Goal: Task Accomplishment & Management: Manage account settings

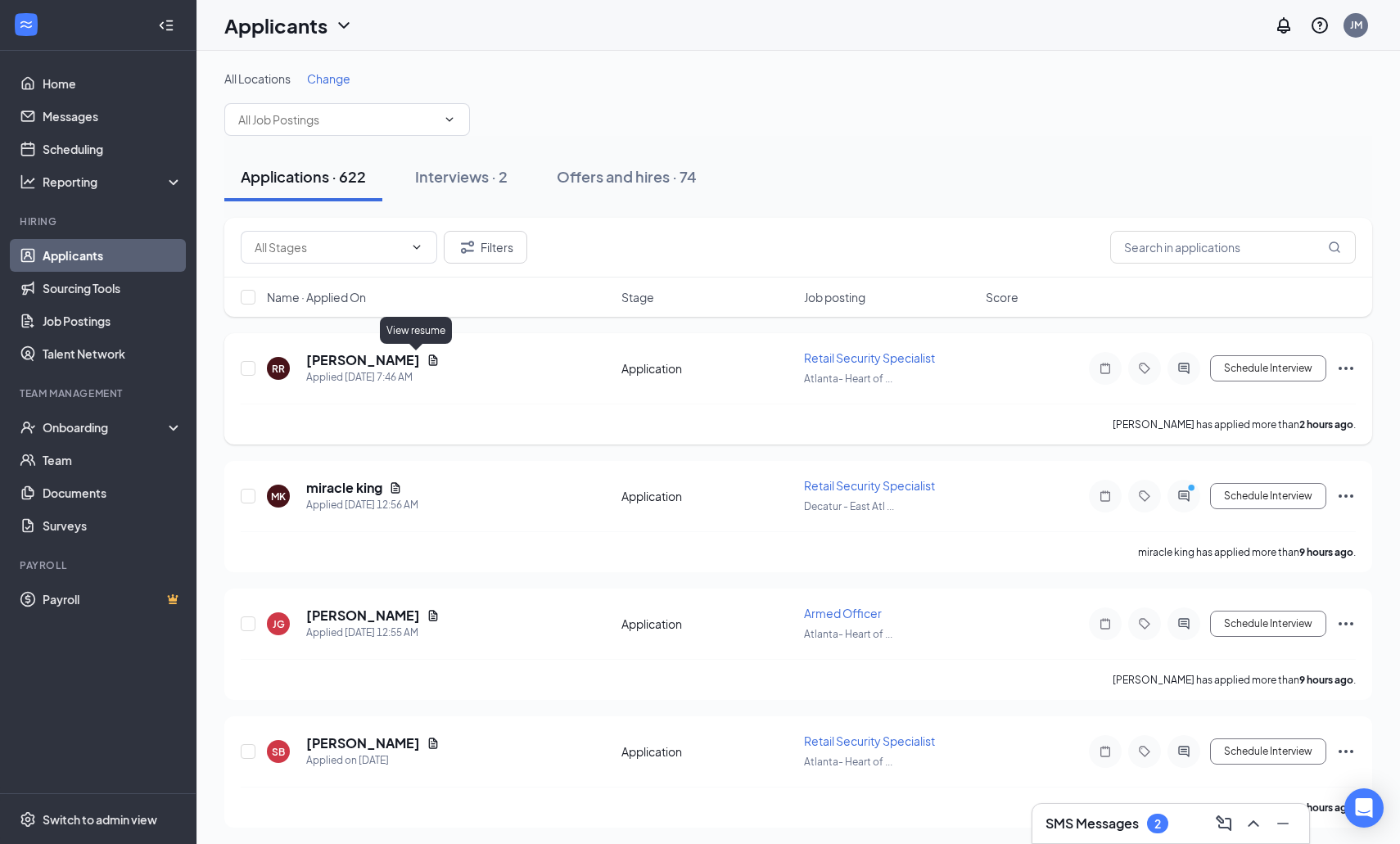
click at [429, 363] on icon "Document" at bounding box center [434, 360] width 9 height 11
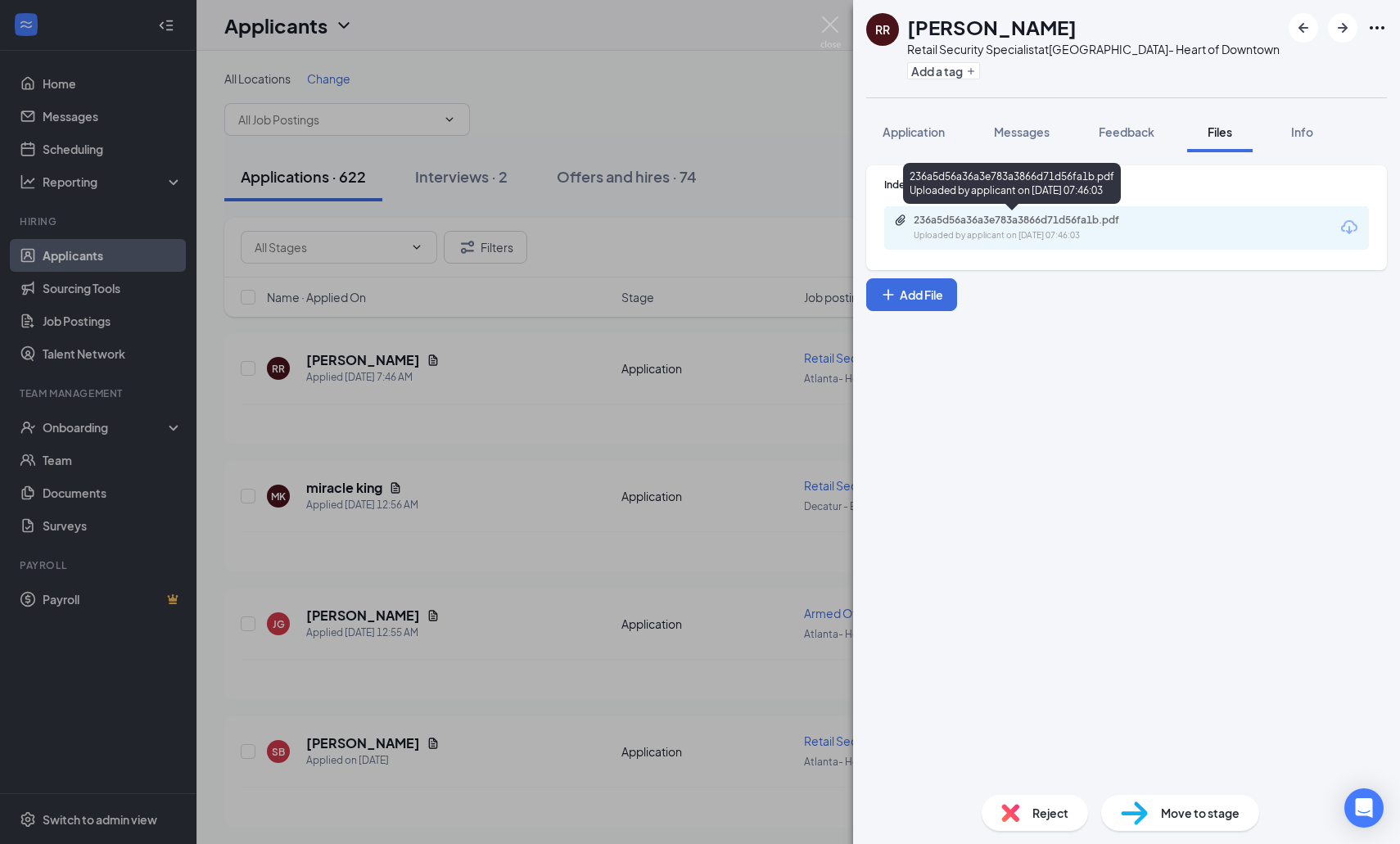
click at [1030, 226] on div "236a5d56a36a3e783a3866d71d56fa1b.pdf" at bounding box center [1028, 220] width 229 height 13
click at [991, 223] on div "236a5d56a36a3e783a3866d71d56fa1b.pdf" at bounding box center [1028, 220] width 229 height 13
click at [533, 400] on div "RR [PERSON_NAME] Retail Security Specialist at [GEOGRAPHIC_DATA]- Heart of Down…" at bounding box center [700, 422] width 1400 height 844
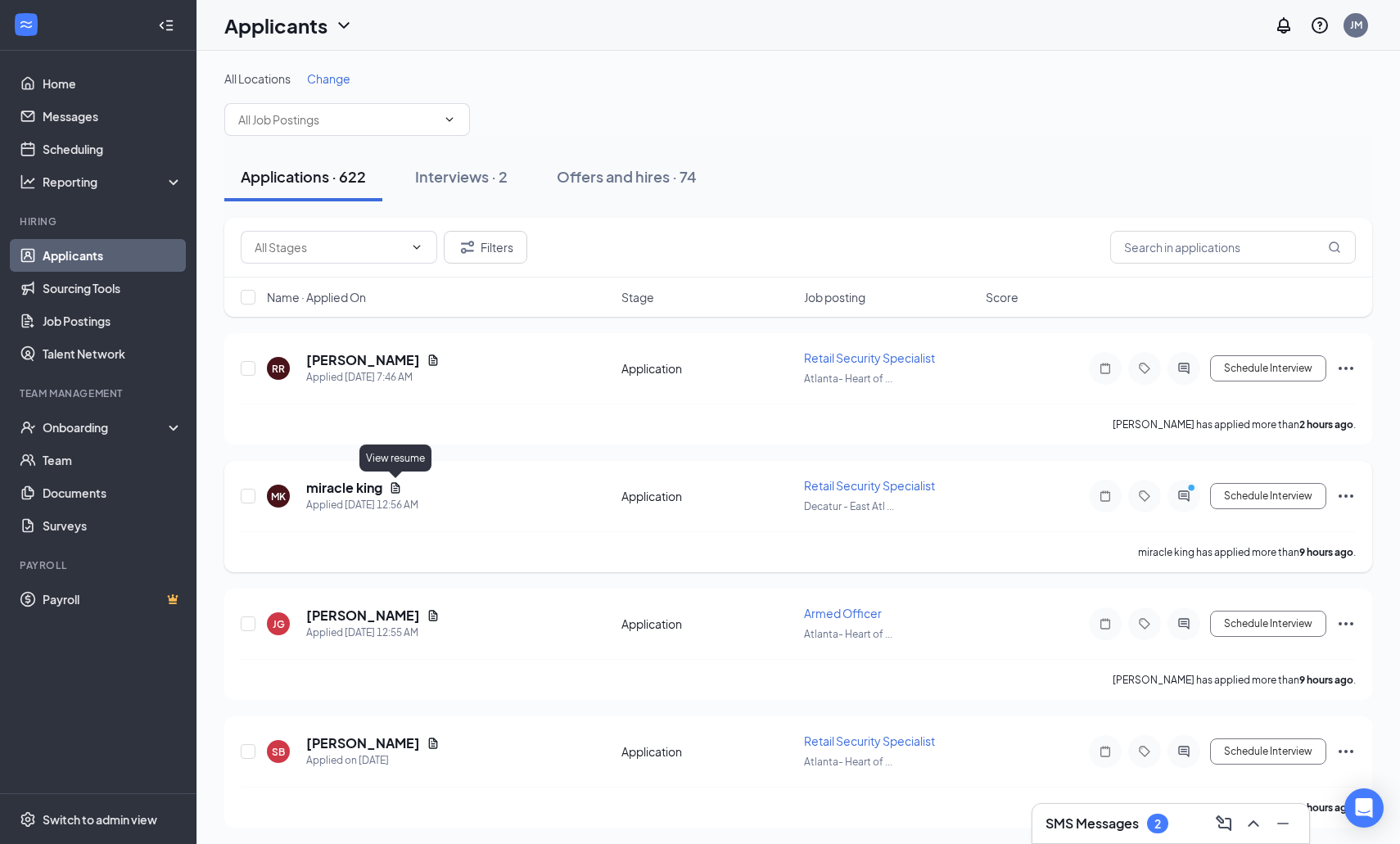
click at [391, 483] on icon "Document" at bounding box center [395, 488] width 13 height 13
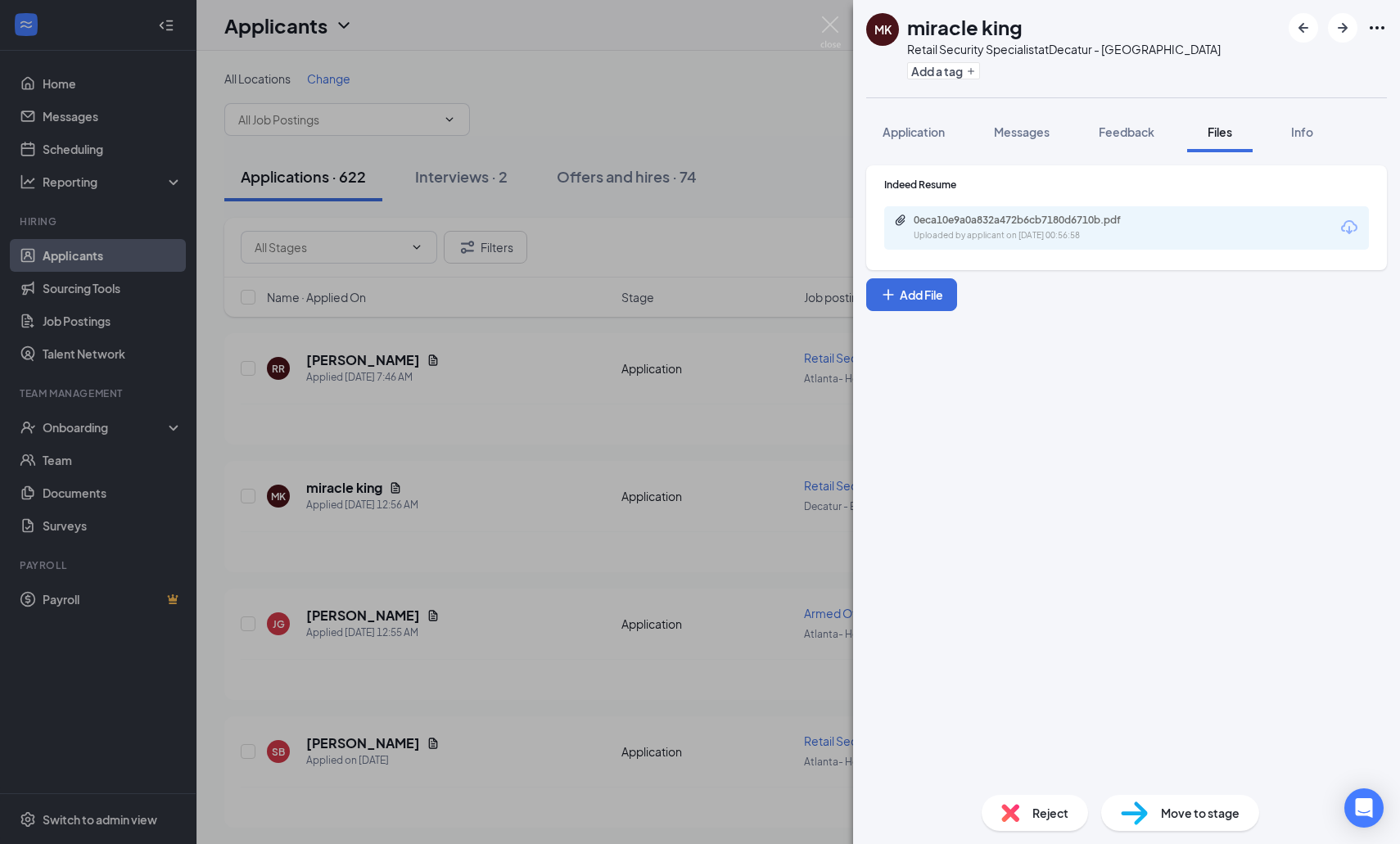
click at [996, 222] on div "0eca10e9a0a832a472b6cb7180d6710b.pdf" at bounding box center [1028, 220] width 229 height 13
click at [424, 347] on div "[PERSON_NAME] [PERSON_NAME] Retail Security Specialist at [GEOGRAPHIC_DATA] - […" at bounding box center [700, 422] width 1400 height 844
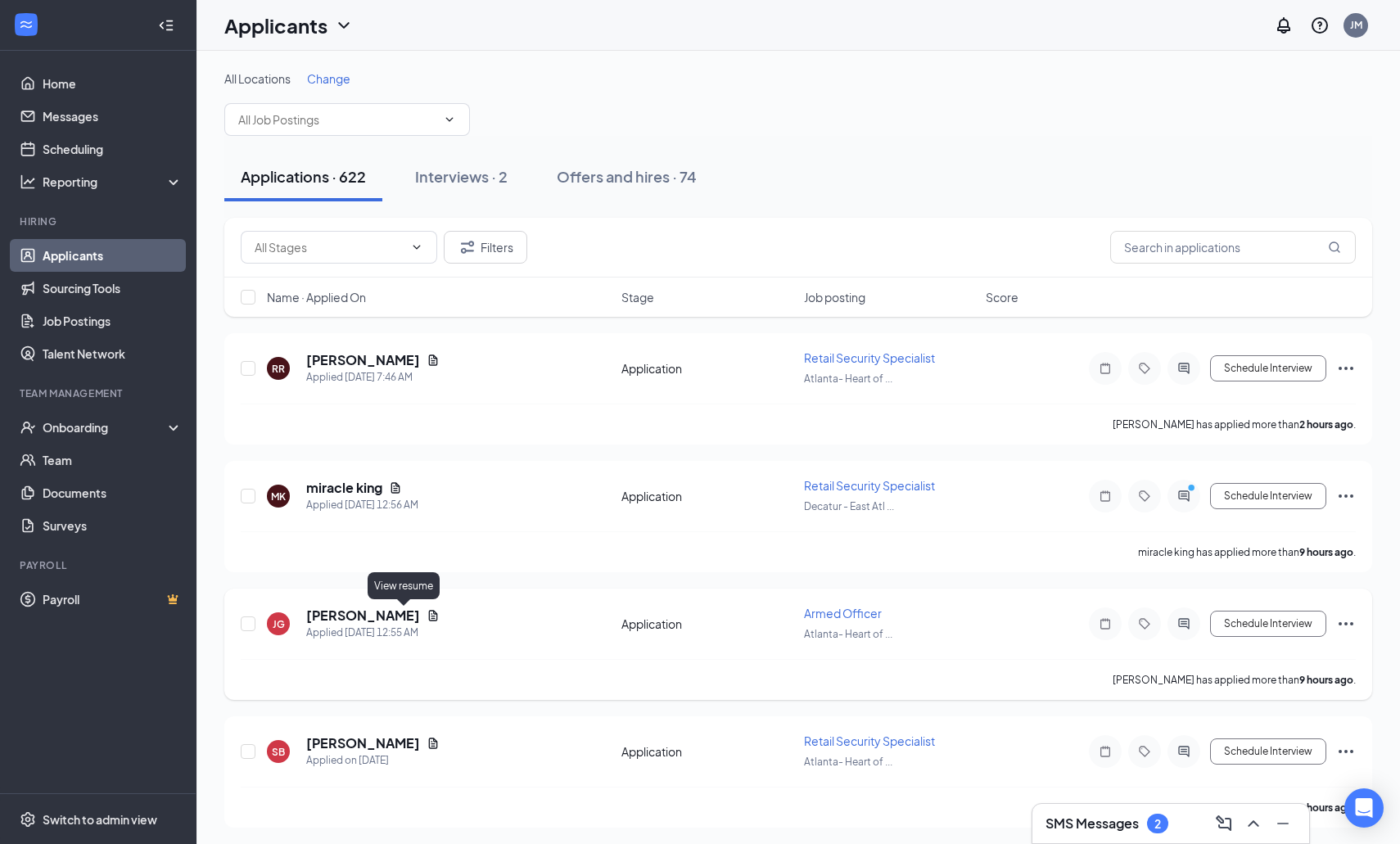
click at [429, 613] on icon "Document" at bounding box center [434, 615] width 9 height 11
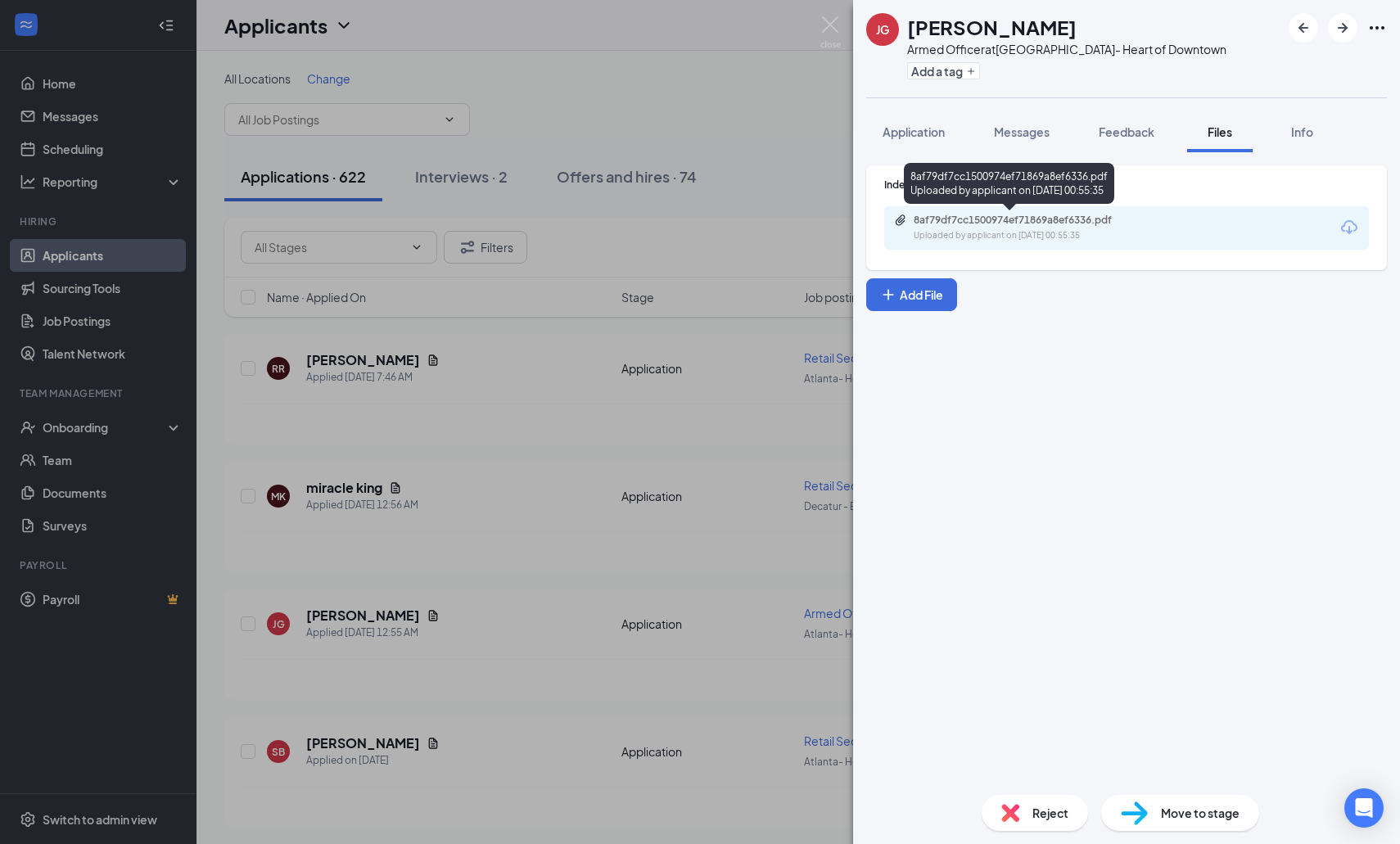
click at [1003, 226] on div "8af79df7cc1500974ef71869a8ef6336.pdf" at bounding box center [1028, 220] width 229 height 13
click at [444, 423] on div "[PERSON_NAME] Armed Officer at [GEOGRAPHIC_DATA]- Heart of Downtown Add a tag A…" at bounding box center [700, 422] width 1400 height 844
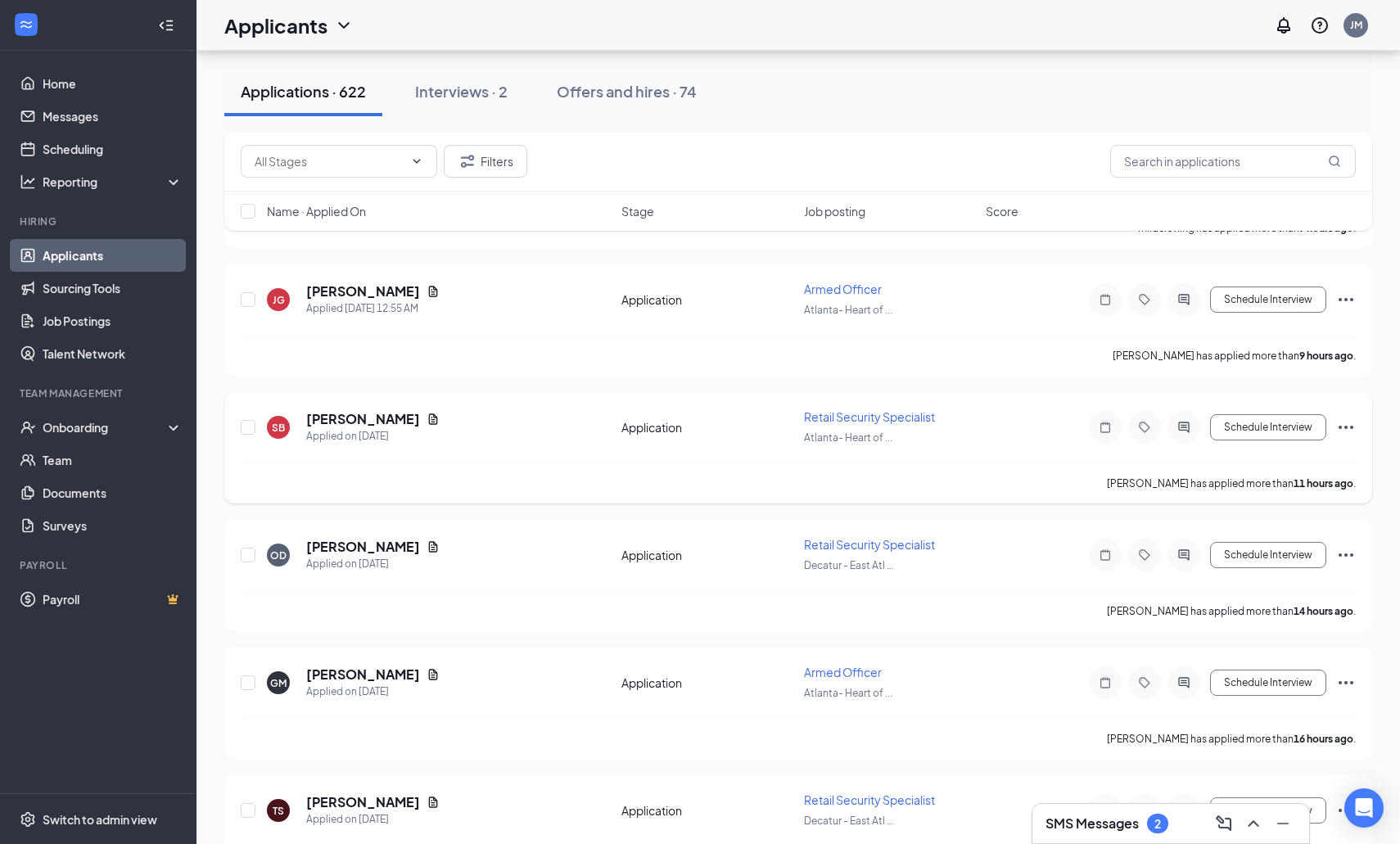
scroll to position [388, 0]
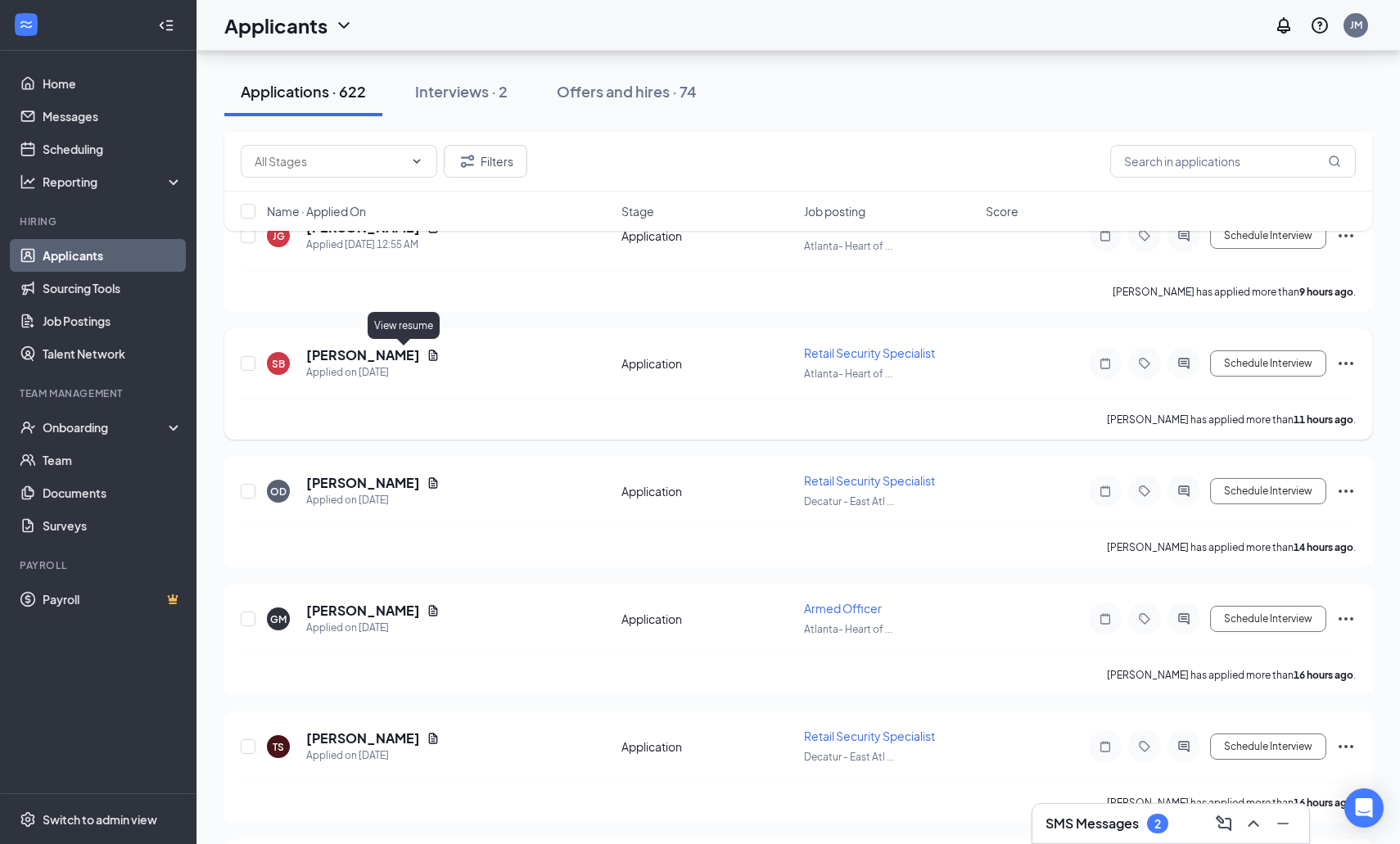
click at [429, 357] on icon "Document" at bounding box center [434, 355] width 9 height 11
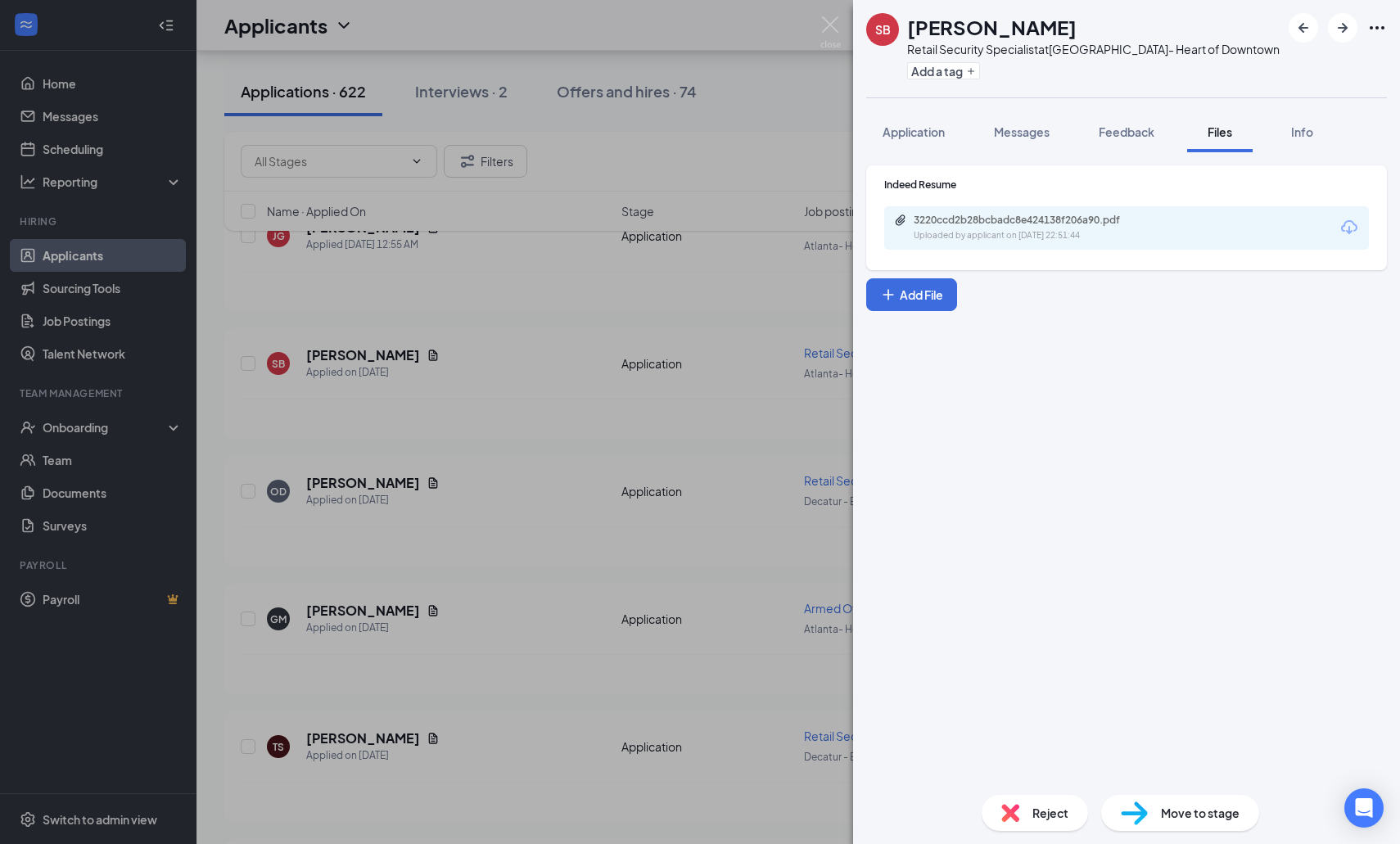
click at [978, 232] on div "Uploaded by applicant on [DATE] 22:51:44" at bounding box center [1037, 235] width 246 height 13
click at [951, 71] on button "Add a tag" at bounding box center [944, 70] width 73 height 17
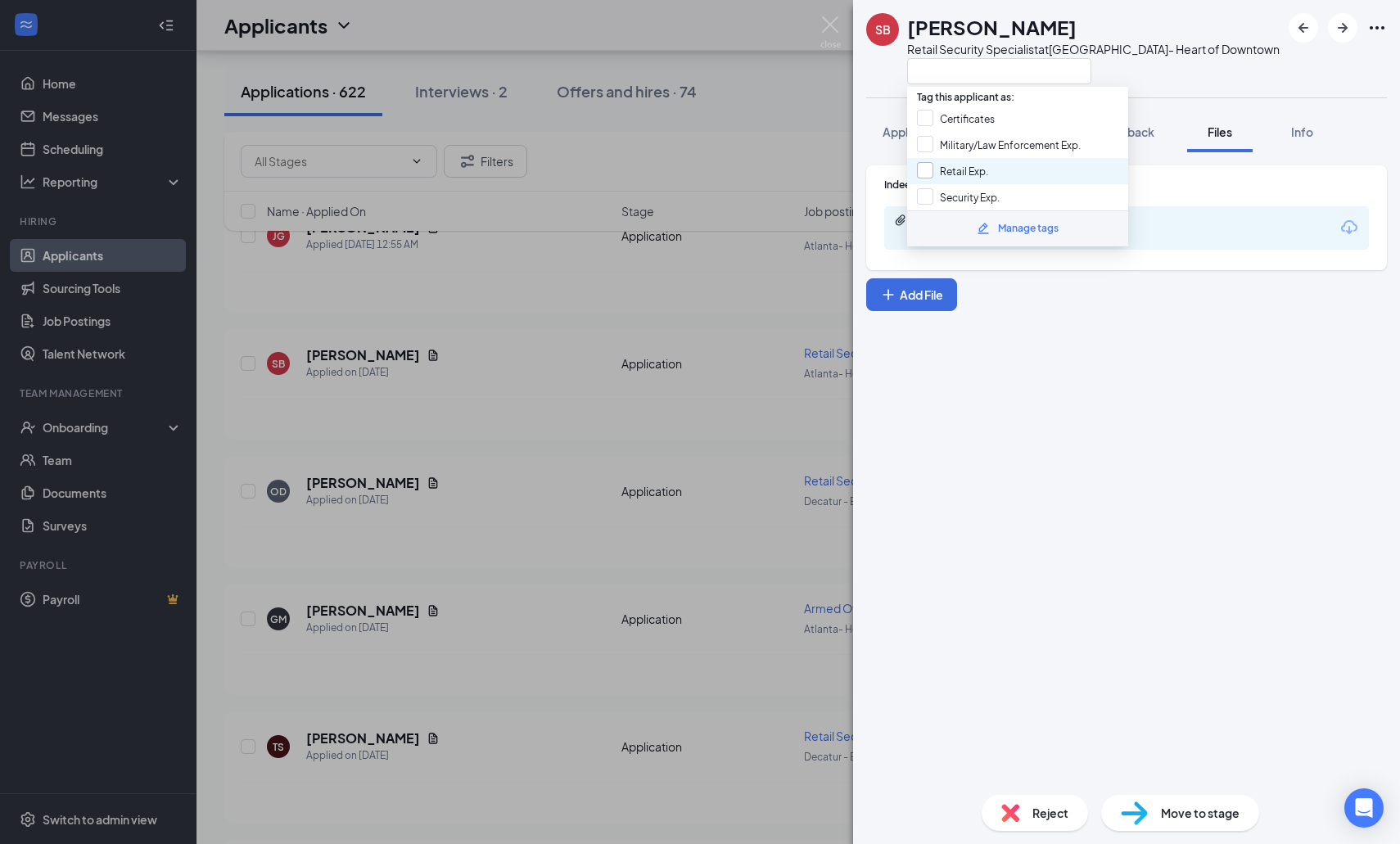
click at [929, 174] on div at bounding box center [925, 170] width 16 height 16
click at [929, 174] on input "Retail Exp." at bounding box center [953, 171] width 71 height 18
click at [924, 170] on input "Retail Exp." at bounding box center [953, 171] width 71 height 18
checkbox input "true"
click at [928, 194] on div at bounding box center [925, 196] width 16 height 16
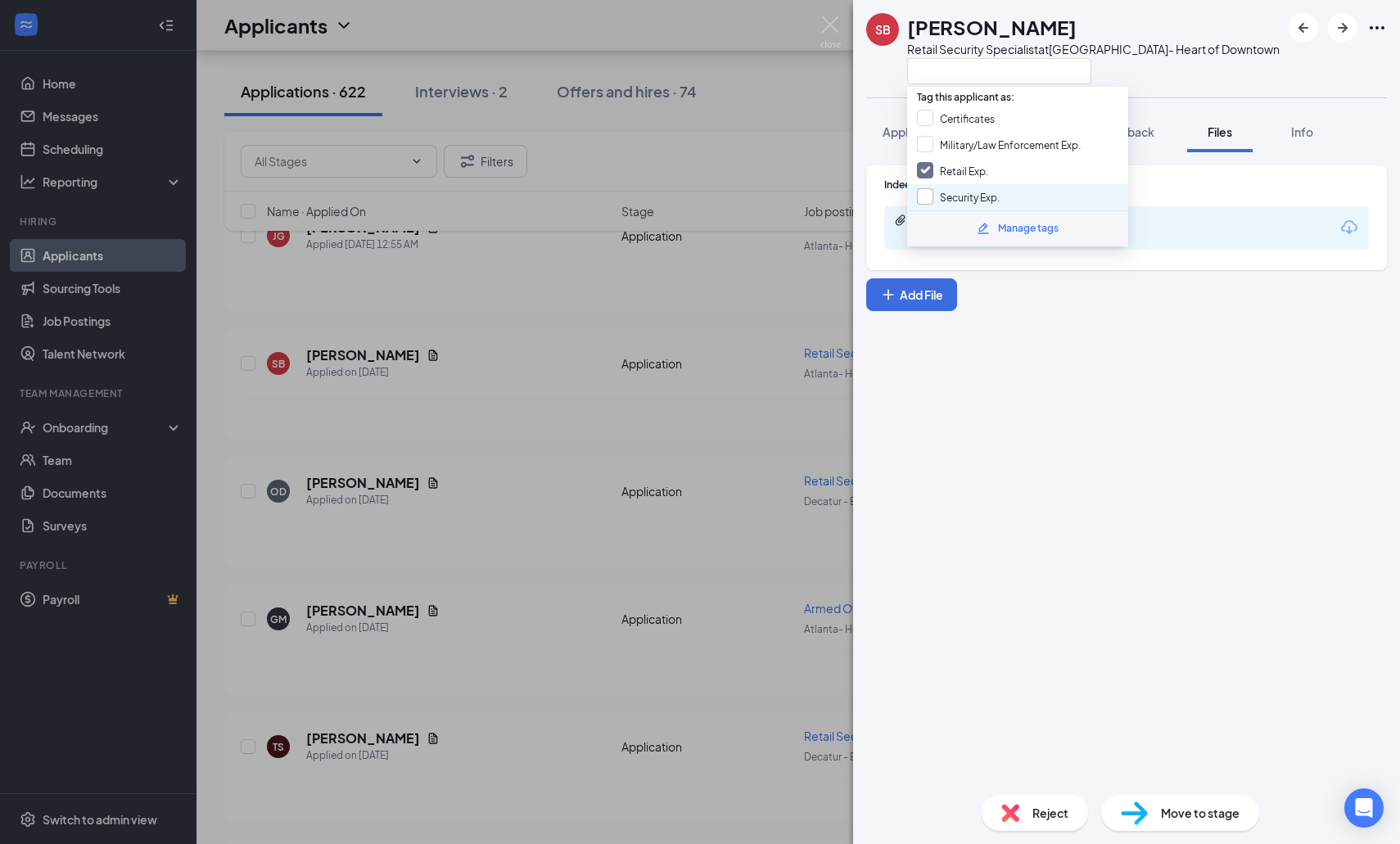
click at [928, 194] on input "Security Exp." at bounding box center [958, 197] width 83 height 18
click at [928, 196] on div at bounding box center [925, 196] width 16 height 16
click at [928, 196] on input "Security Exp." at bounding box center [958, 197] width 83 height 18
click at [925, 195] on input "Security Exp." at bounding box center [958, 197] width 83 height 18
checkbox input "true"
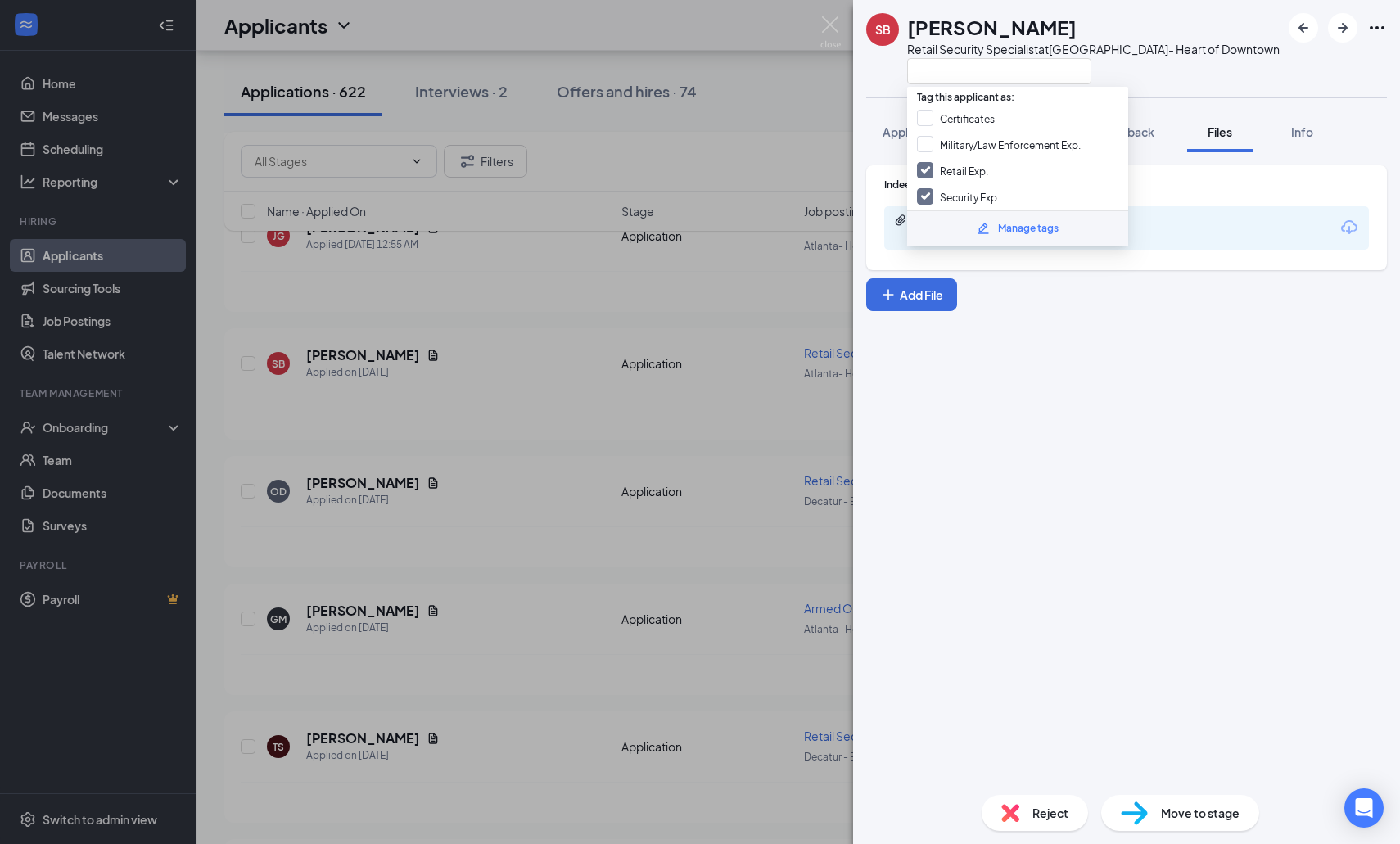
click at [1037, 382] on div "Indeed Resume 3220ccd2b28bcbadc8e424138f206a90.pdf Uploaded by applicant on [DA…" at bounding box center [1127, 467] width 547 height 629
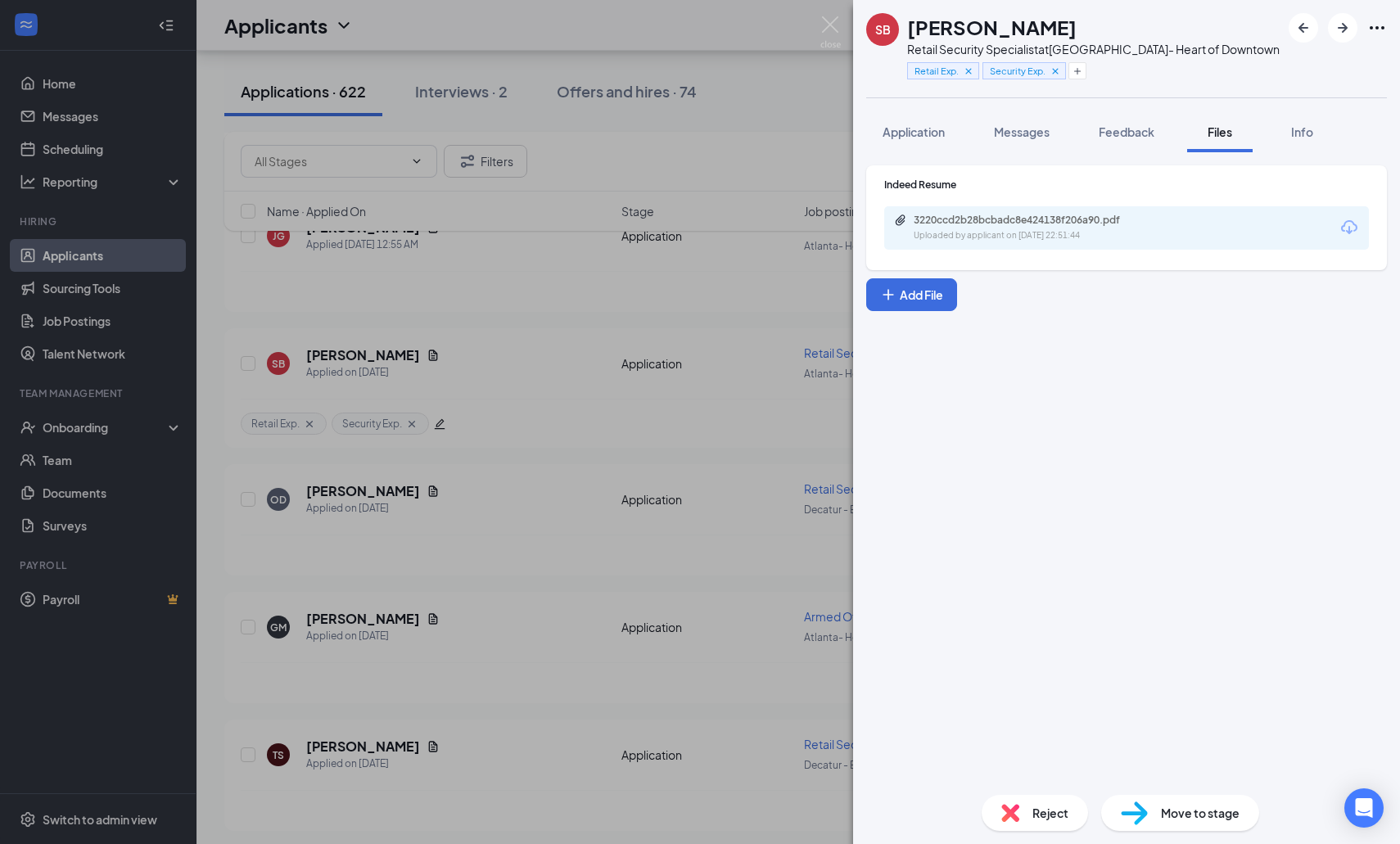
click at [485, 434] on div "SB [PERSON_NAME] Retail Security Specialist at [GEOGRAPHIC_DATA]- Heart of Down…" at bounding box center [700, 422] width 1400 height 844
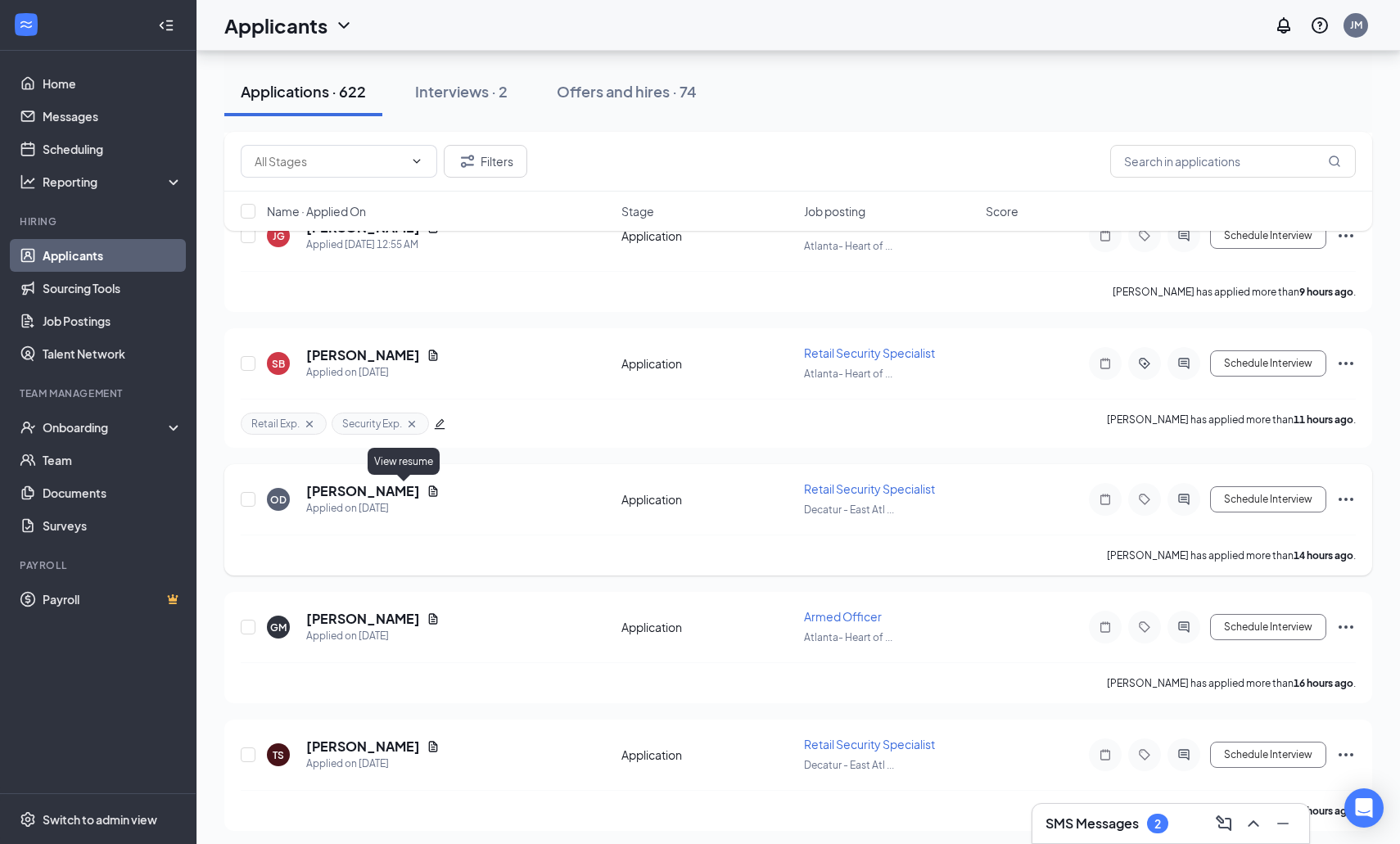
click at [427, 485] on icon "Document" at bounding box center [433, 491] width 13 height 13
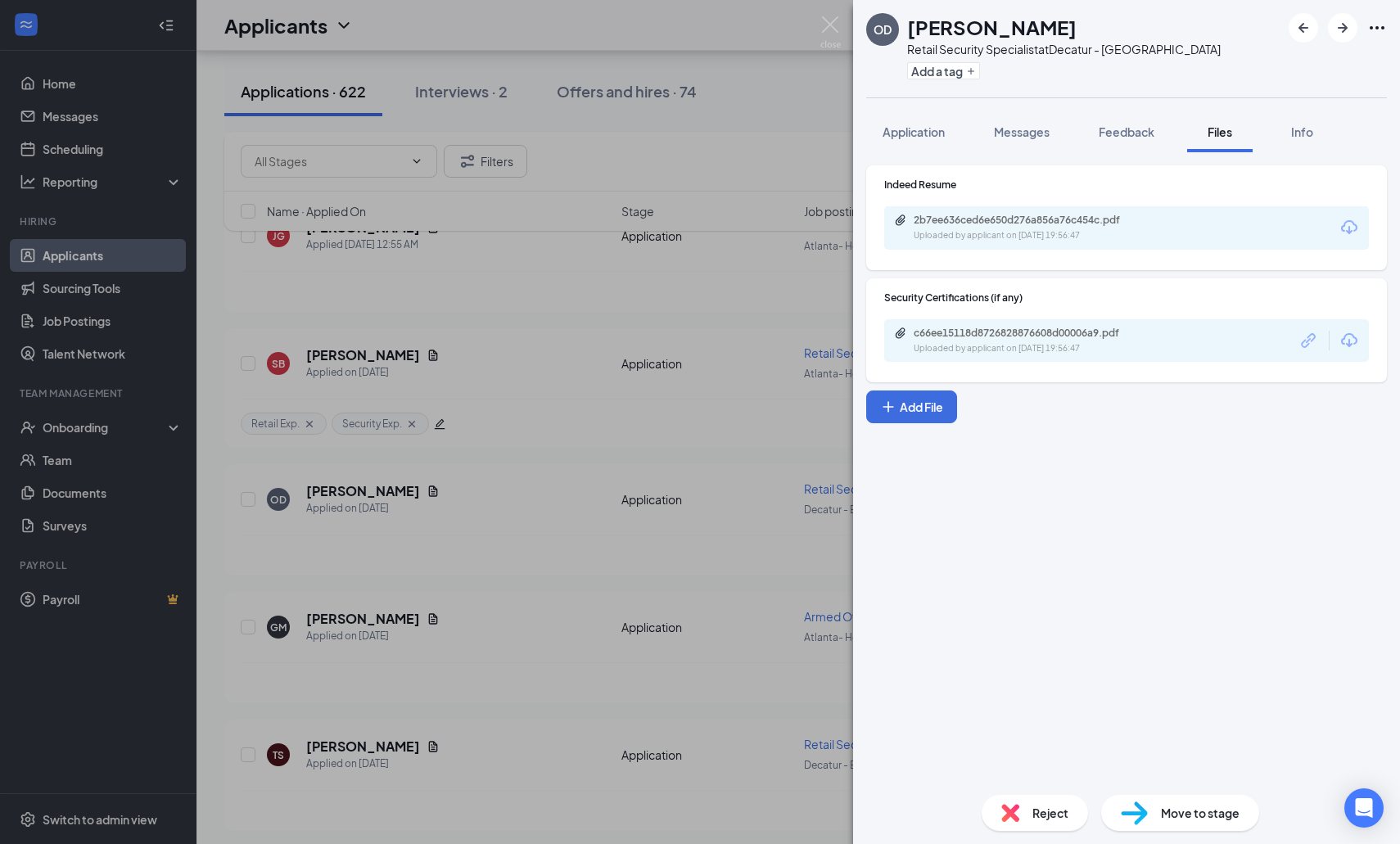
click at [989, 324] on div "c66ee15118d8726828876608d00006a9.pdf Uploaded by applicant on [DATE] 19:56:47" at bounding box center [1127, 341] width 484 height 44
click at [987, 331] on div "c66ee15118d8726828876608d00006a9.pdf" at bounding box center [1028, 333] width 229 height 13
click at [949, 234] on div "Uploaded by applicant on [DATE] 19:56:47" at bounding box center [1037, 235] width 246 height 13
click at [965, 324] on div "c66ee15118d8726828876608d00006a9.pdf Uploaded by applicant on [DATE] 19:56:47" at bounding box center [1127, 341] width 484 height 44
click at [961, 329] on div "c66ee15118d8726828876608d00006a9.pdf" at bounding box center [1028, 333] width 229 height 13
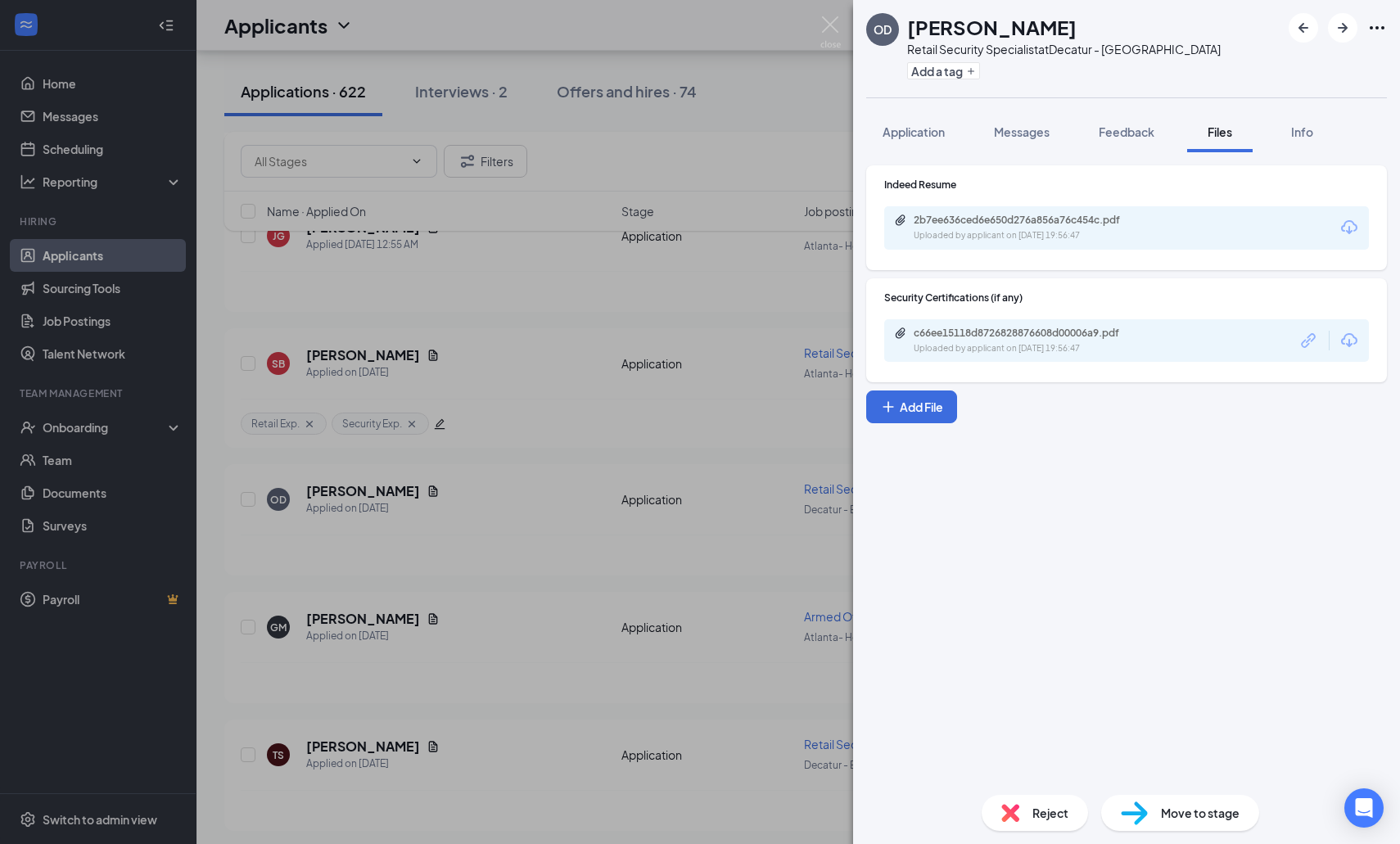
click at [596, 329] on div "[PERSON_NAME] Retail Security Specialist at [GEOGRAPHIC_DATA] - [GEOGRAPHIC_DAT…" at bounding box center [700, 422] width 1400 height 844
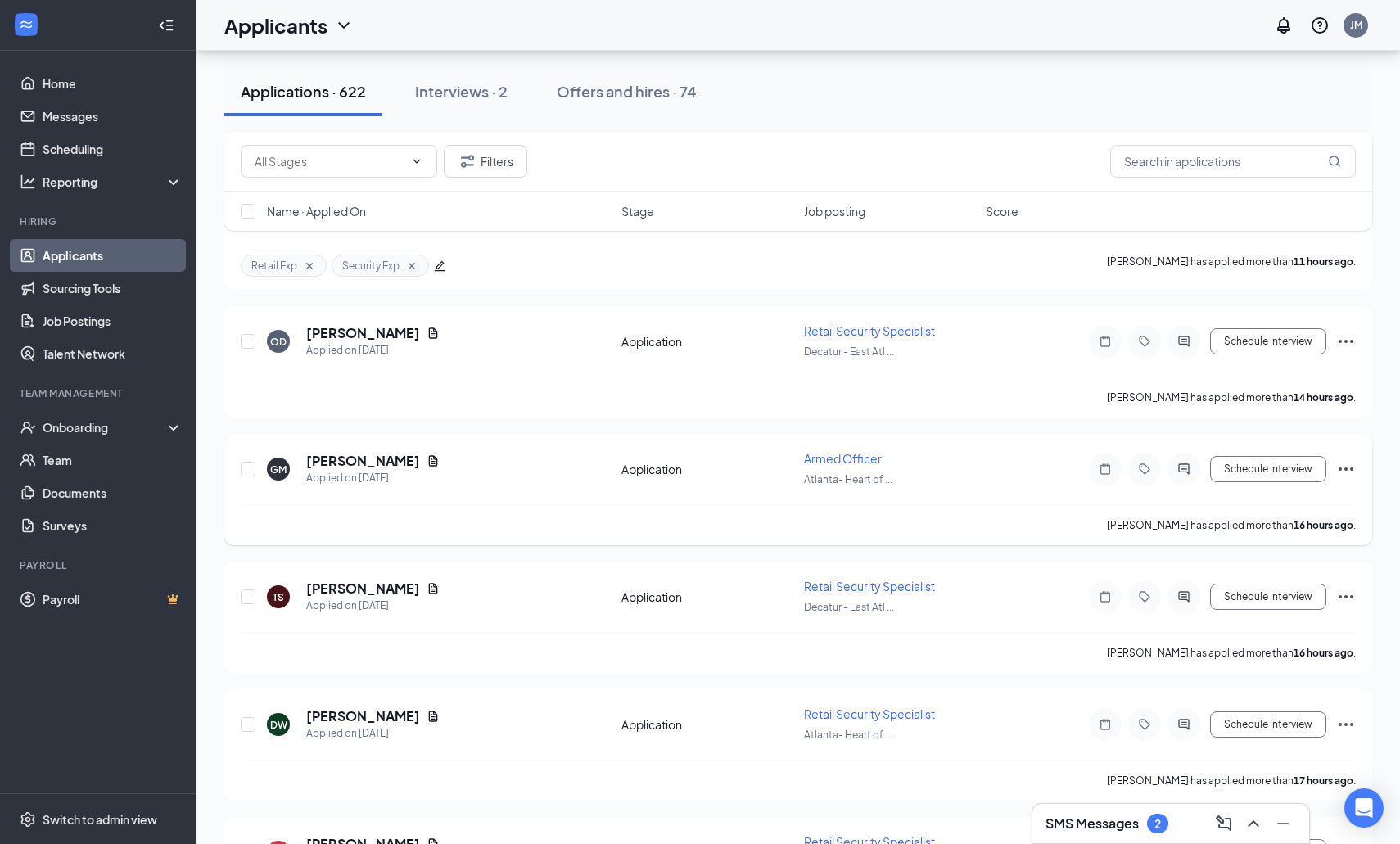
scroll to position [546, 0]
click at [432, 461] on icon "Document" at bounding box center [433, 460] width 13 height 13
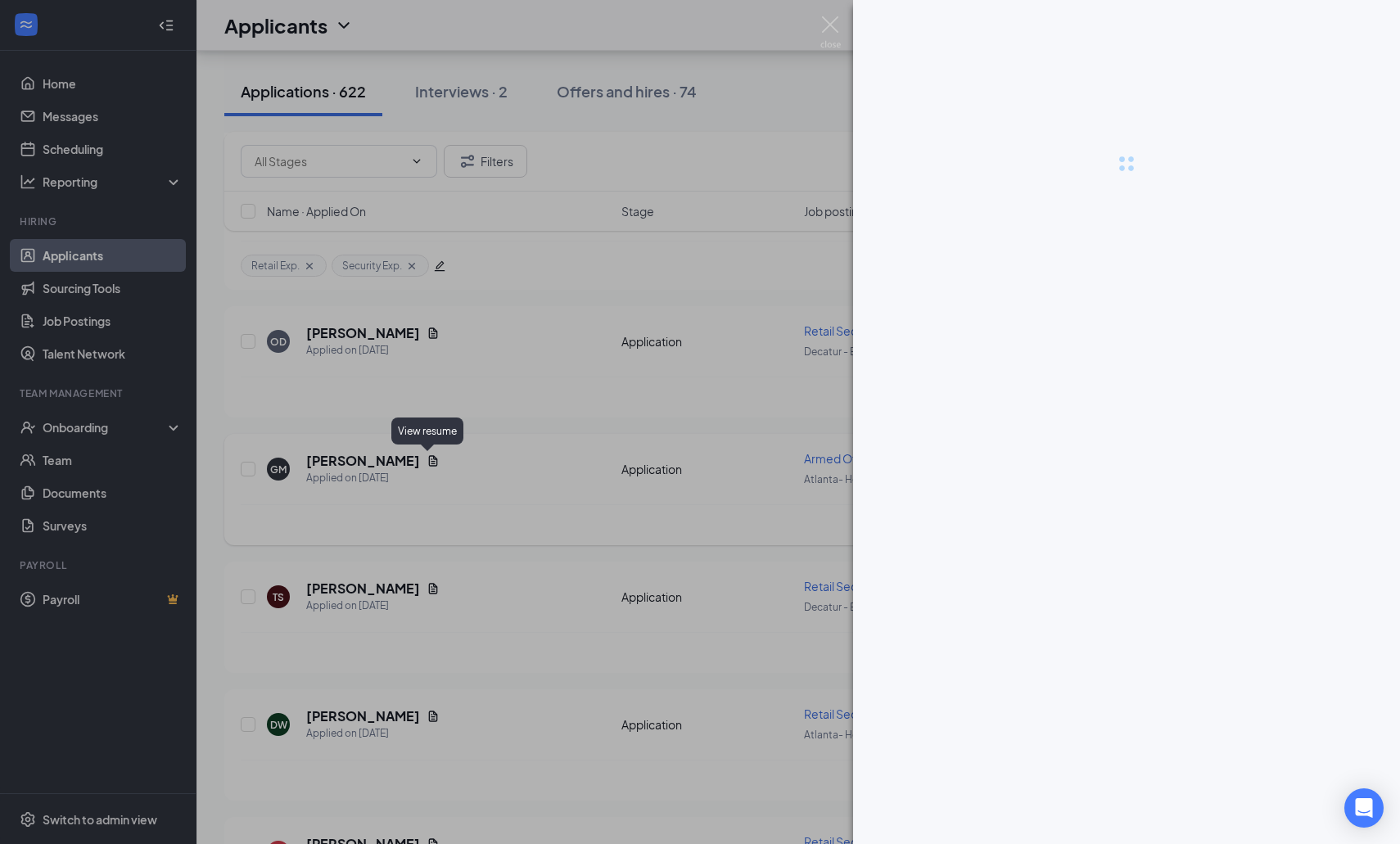
scroll to position [545, 1]
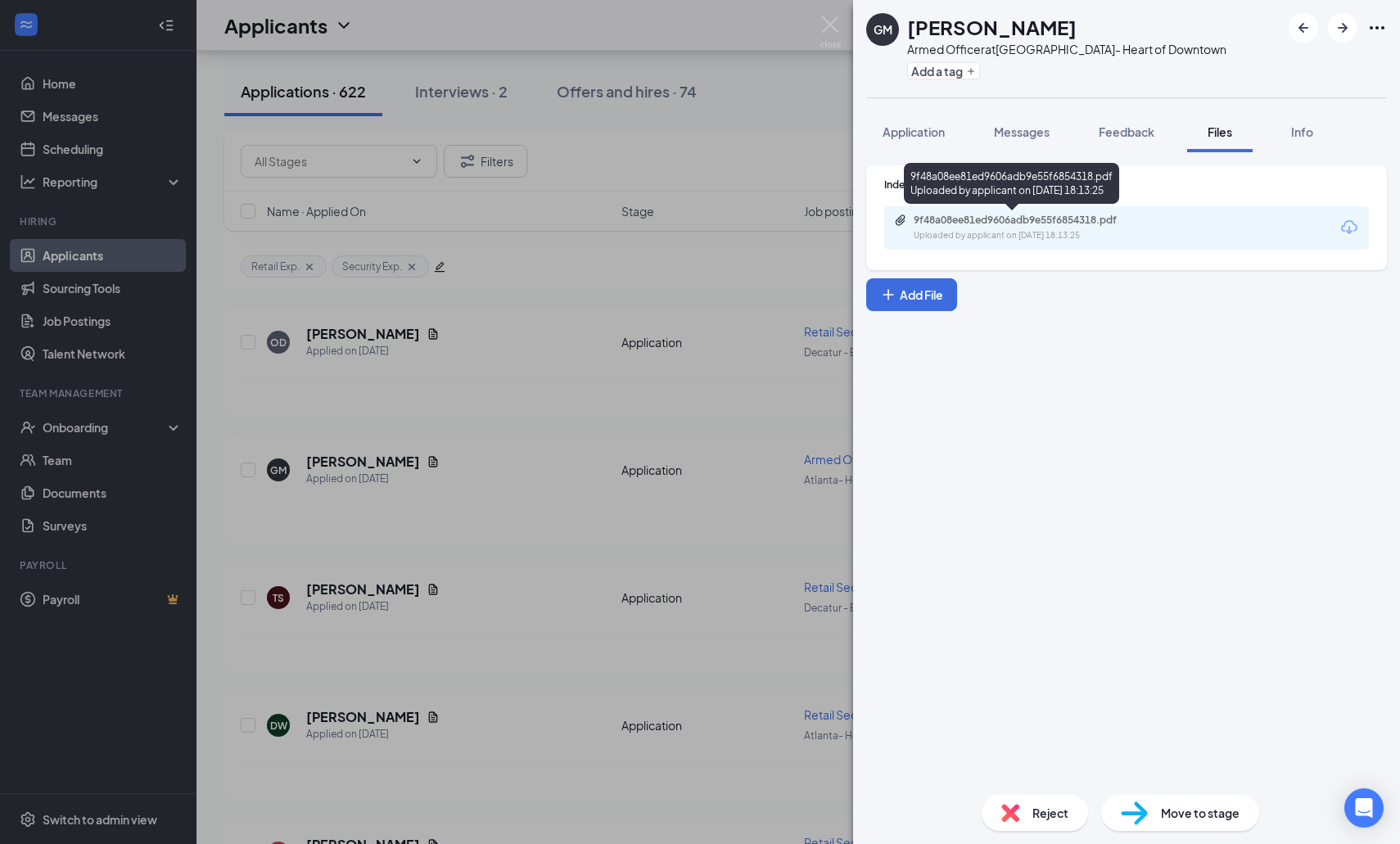
click at [989, 222] on div "9f48a08ee81ed9606adb9e55f6854318.pdf" at bounding box center [1028, 220] width 229 height 13
click at [683, 203] on div "GM [PERSON_NAME] Armed Officer at [GEOGRAPHIC_DATA]- Heart of Downtown Add a ta…" at bounding box center [700, 422] width 1400 height 844
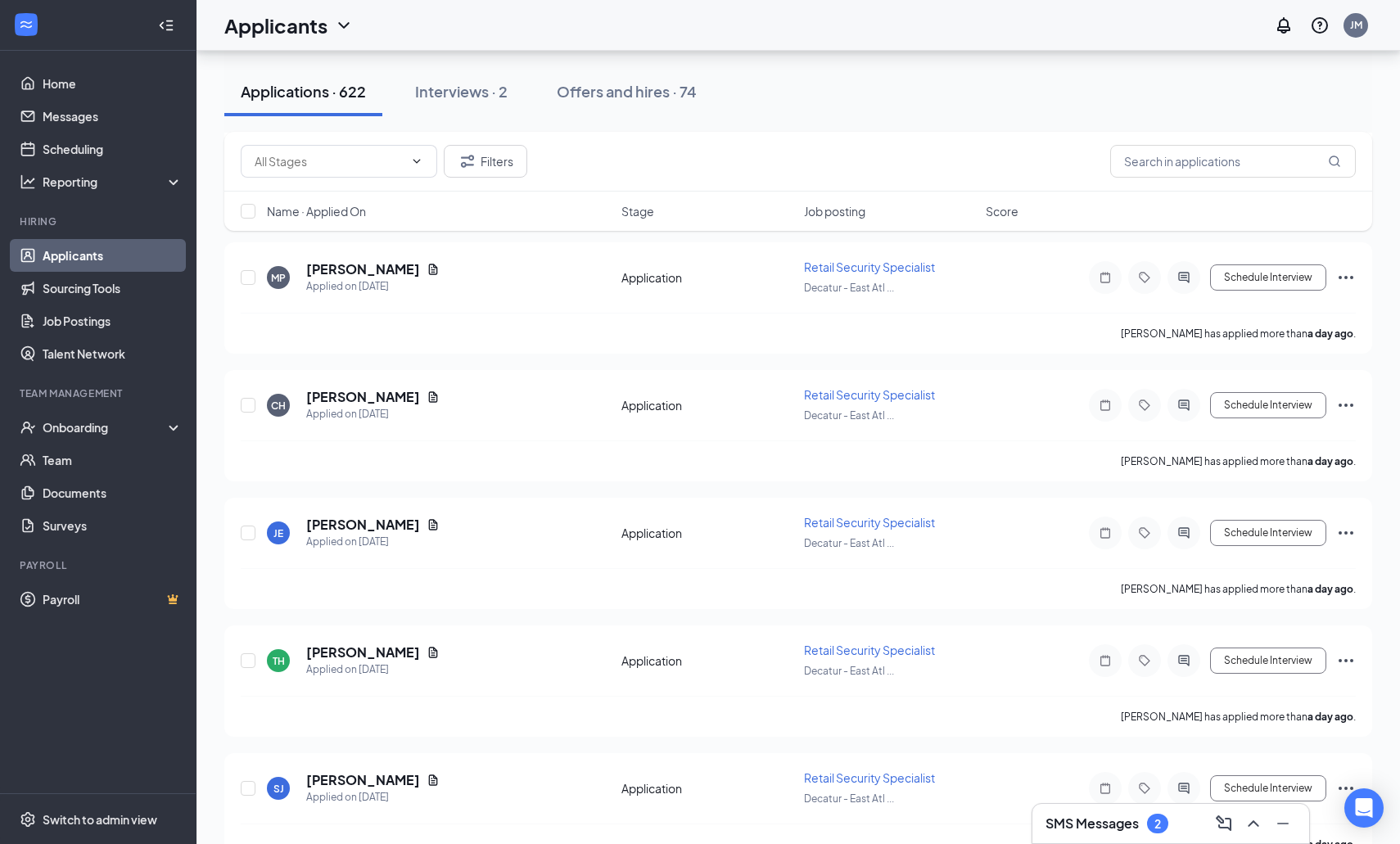
scroll to position [2279, 0]
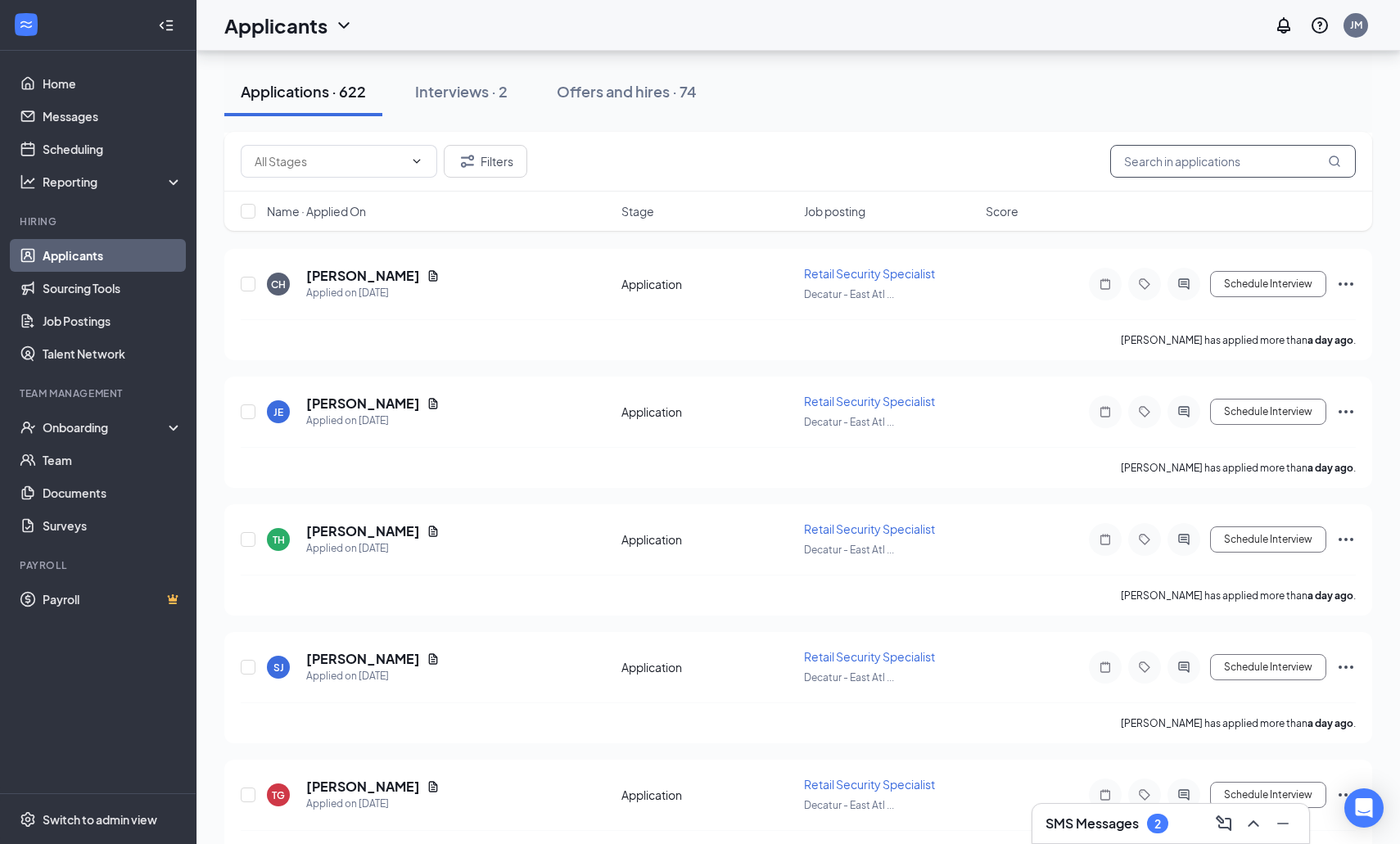
click at [1143, 176] on input "text" at bounding box center [1233, 161] width 246 height 33
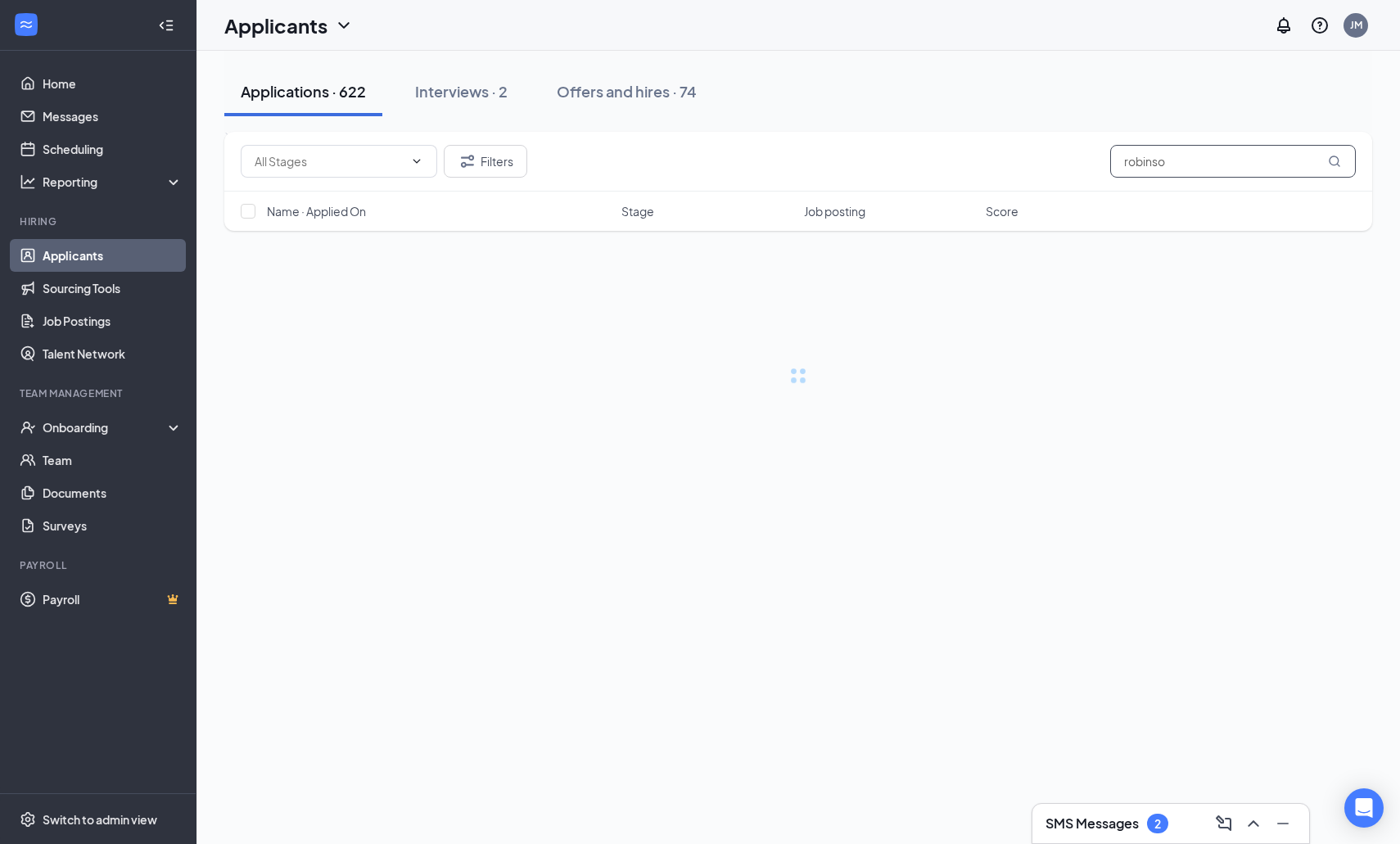
type input "[PERSON_NAME]"
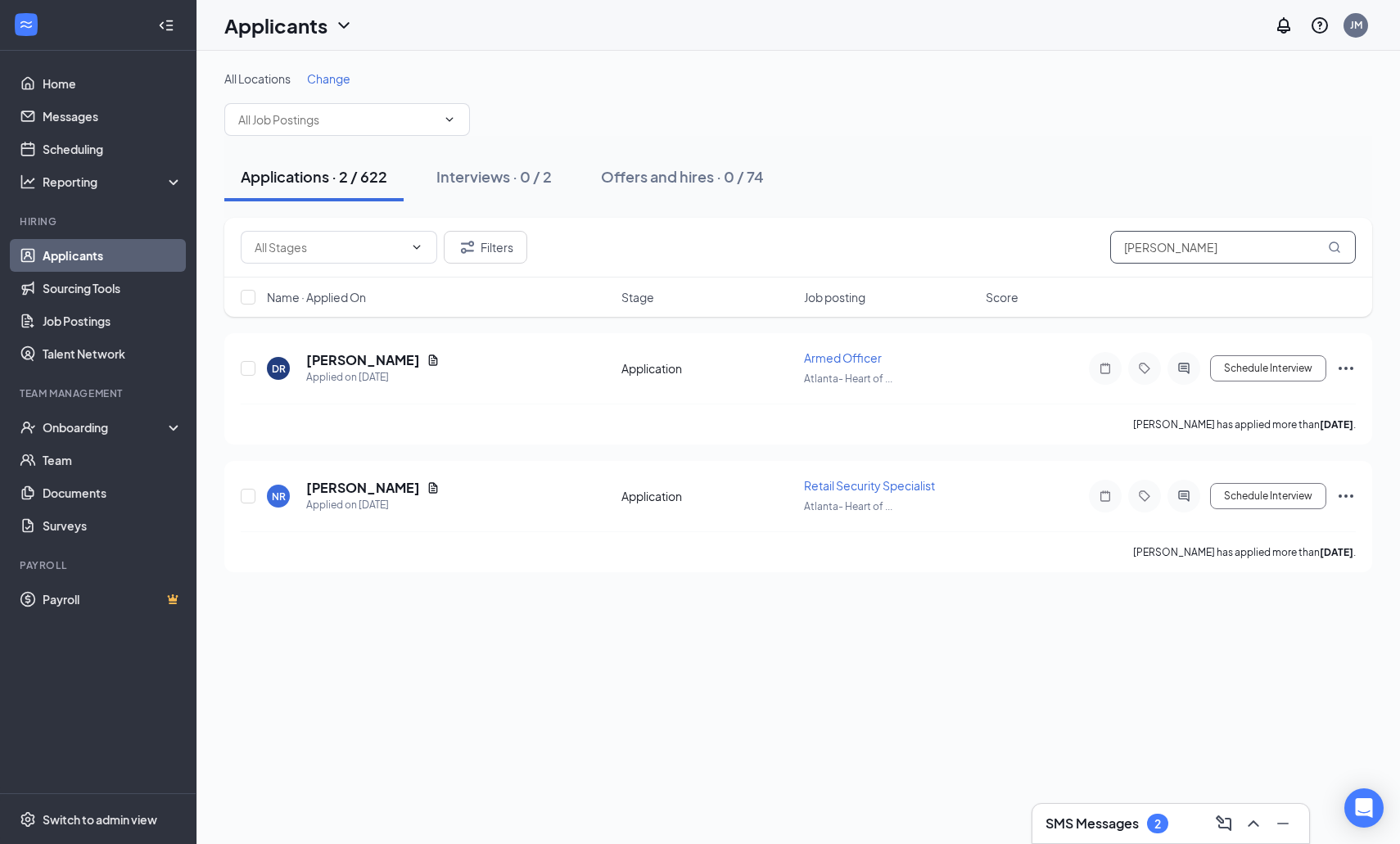
drag, startPoint x: 1253, startPoint y: 248, endPoint x: 1091, endPoint y: 239, distance: 162.2
click at [1091, 239] on div "Filters [PERSON_NAME]" at bounding box center [798, 247] width 1115 height 33
click at [1019, 225] on div "Filters" at bounding box center [798, 248] width 1148 height 60
